Goal: Find specific page/section: Find specific page/section

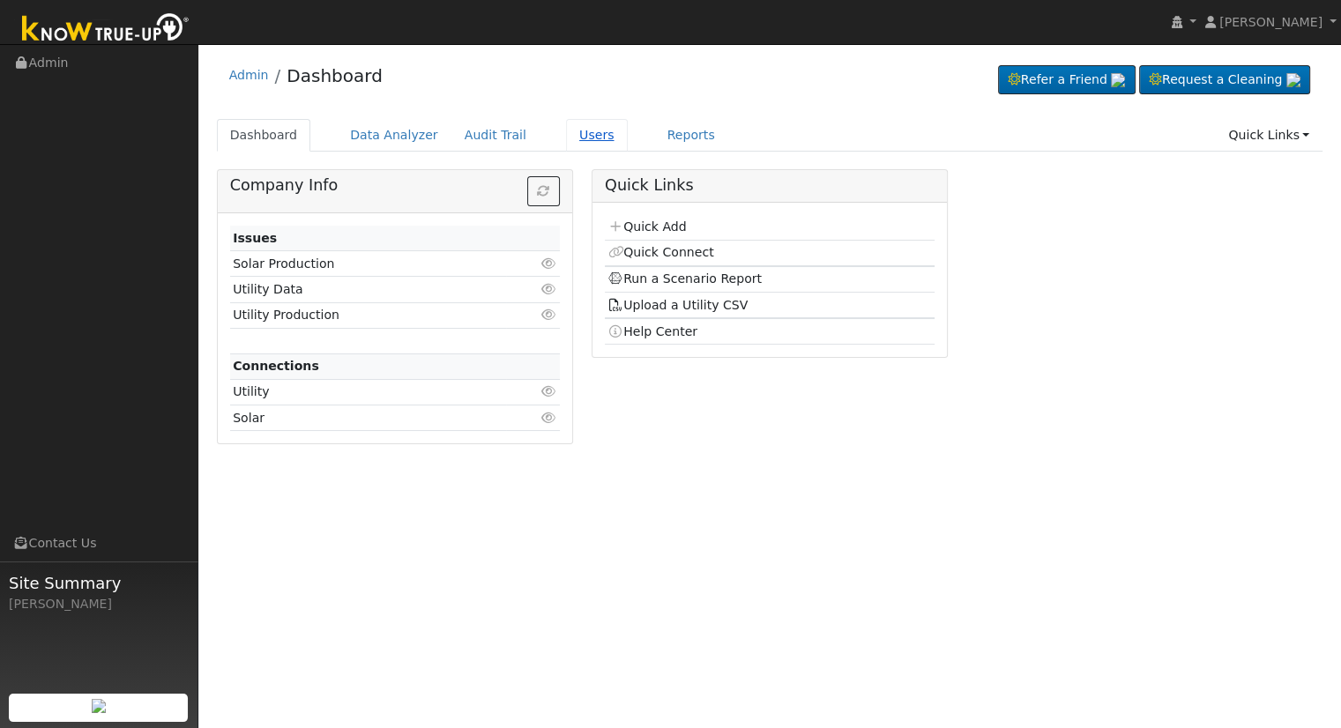
click at [568, 138] on link "Users" at bounding box center [597, 135] width 62 height 33
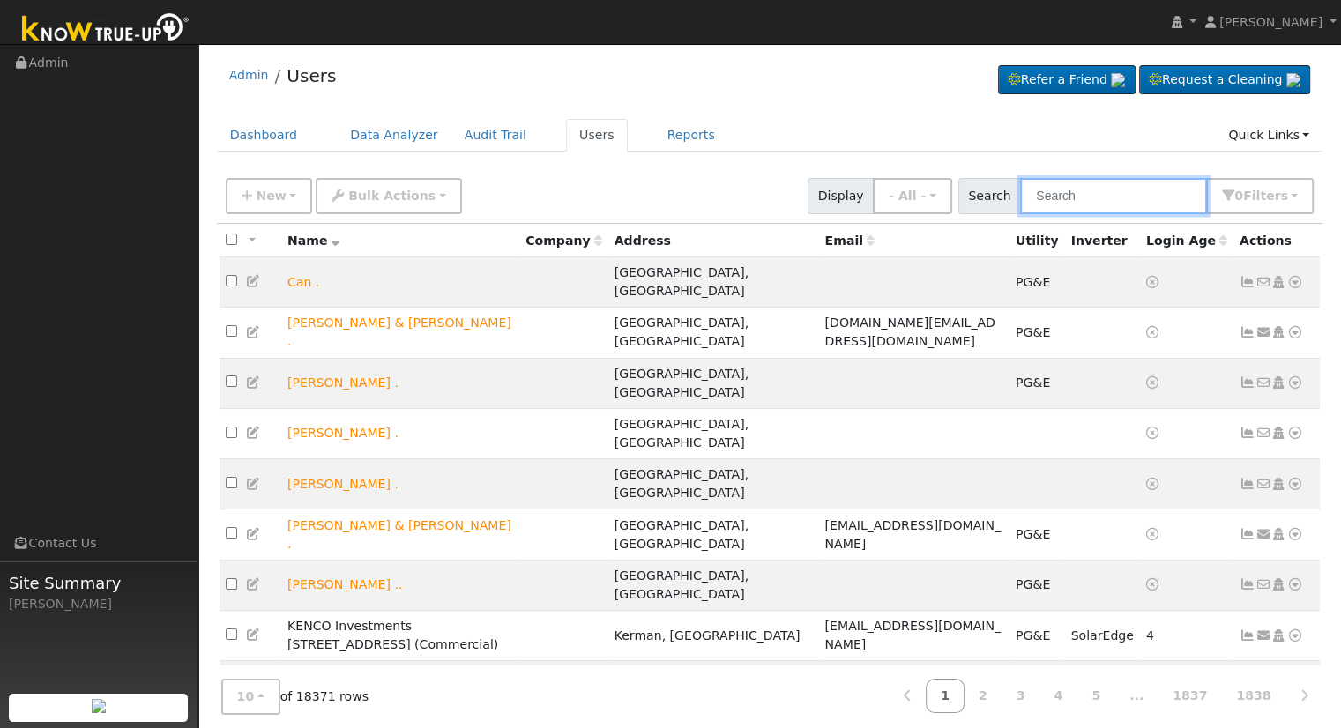
click at [1088, 193] on input "text" at bounding box center [1113, 196] width 187 height 36
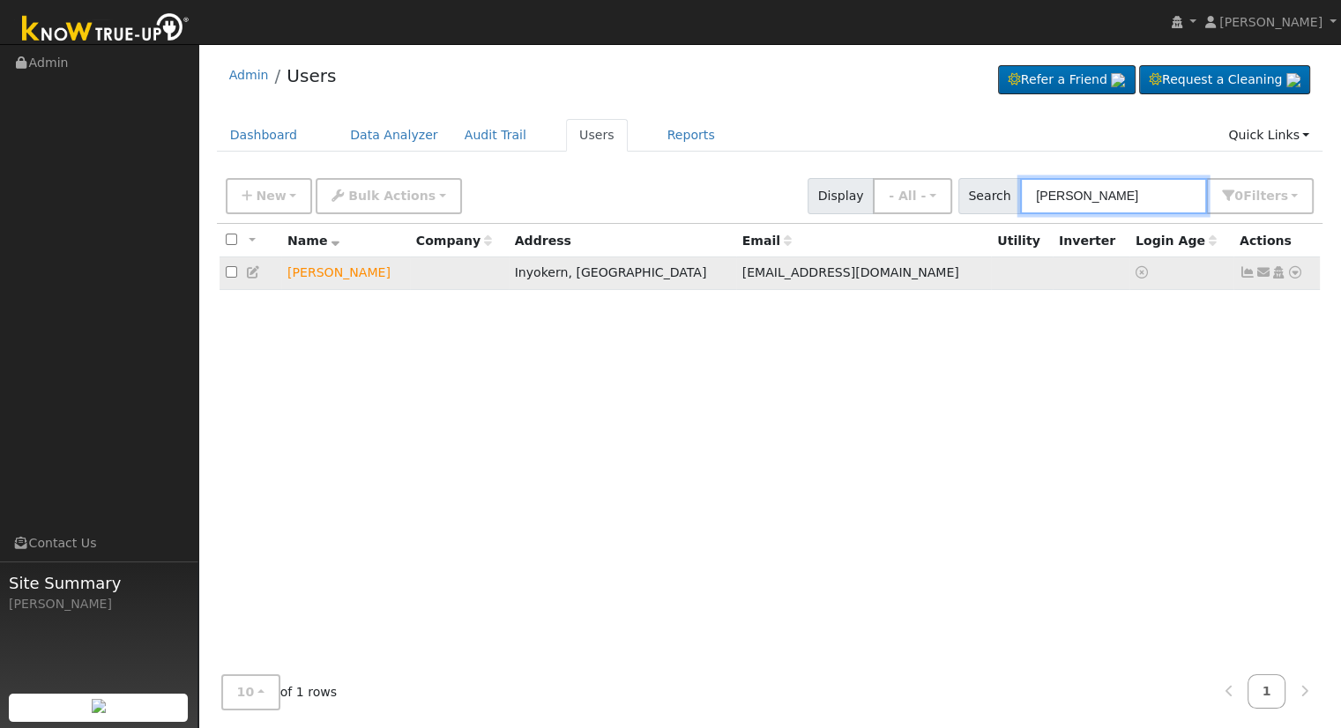
type input "Jose valdo"
click at [1296, 273] on icon at bounding box center [1296, 272] width 16 height 12
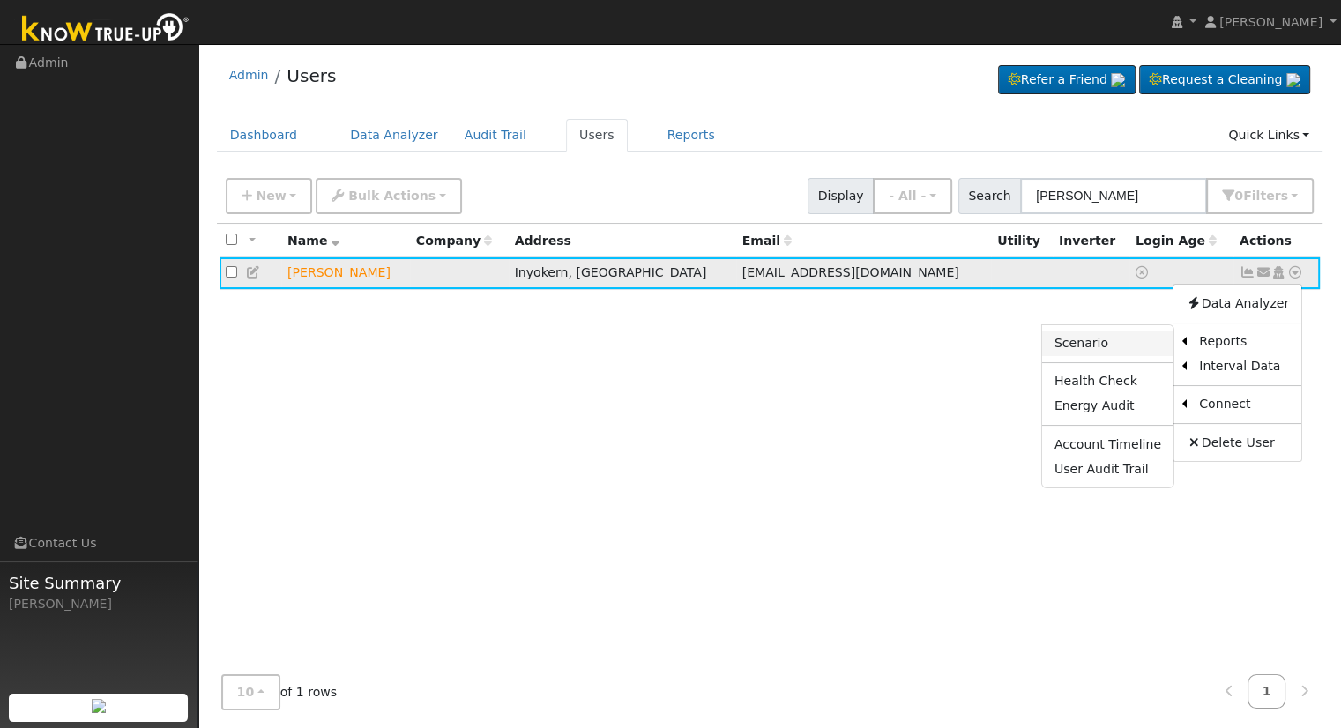
click at [1090, 341] on link "Scenario" at bounding box center [1107, 344] width 131 height 25
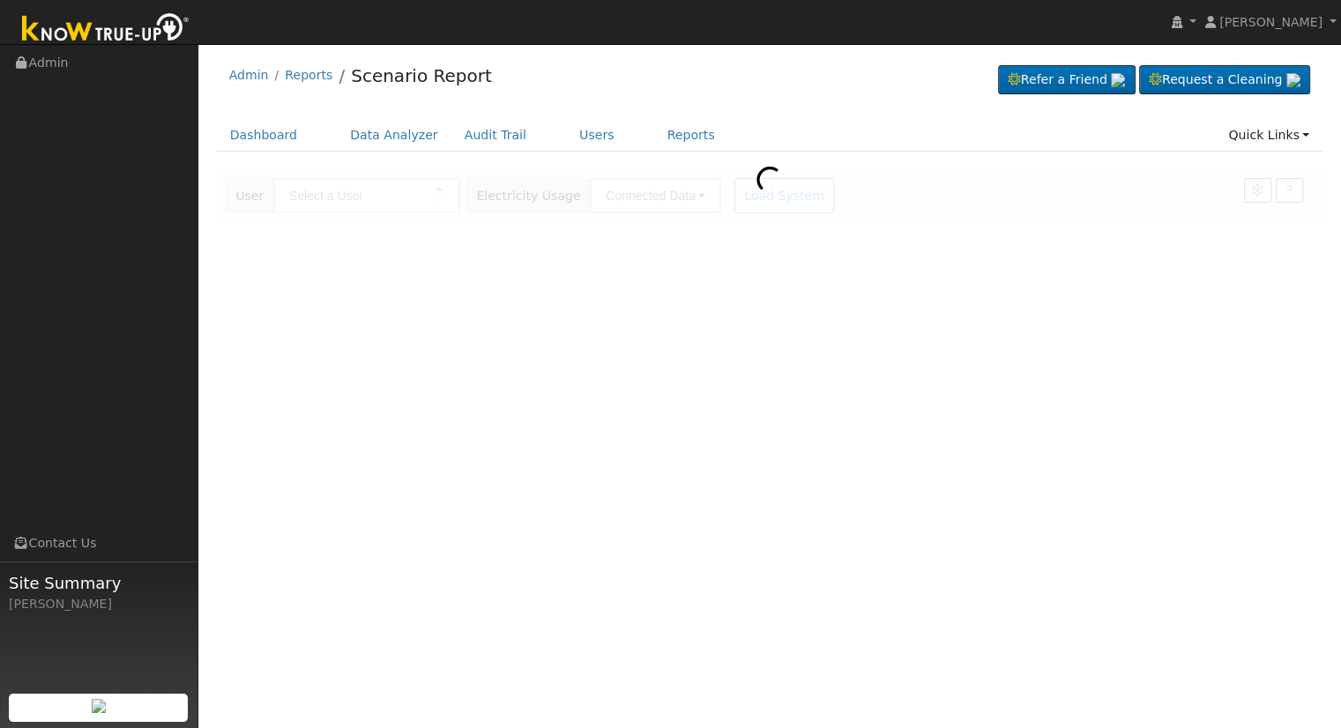
type input "[PERSON_NAME]"
